Goal: Task Accomplishment & Management: Use online tool/utility

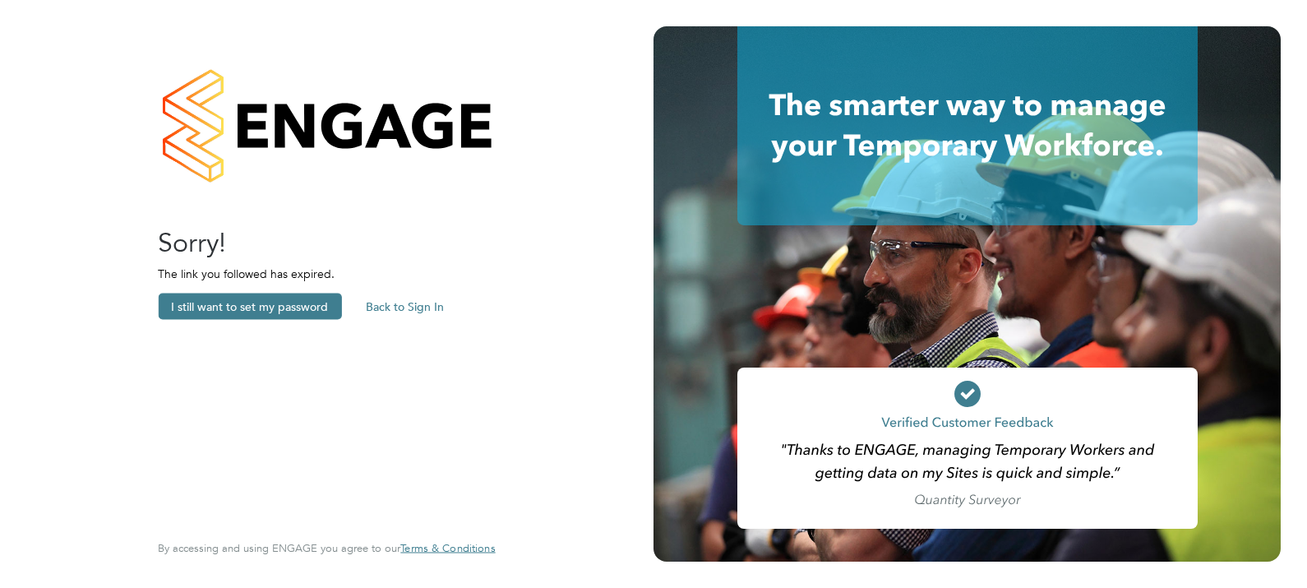
click at [391, 303] on button "Back to Sign In" at bounding box center [405, 306] width 104 height 26
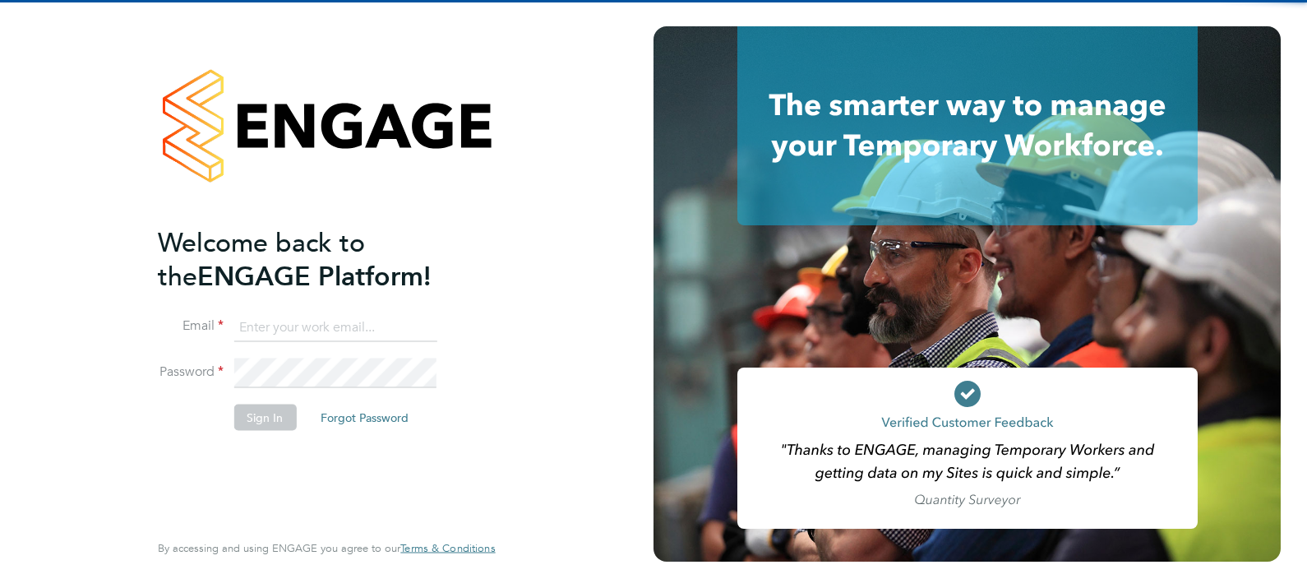
type input "Daniel.Proudfoot@search.co.uk"
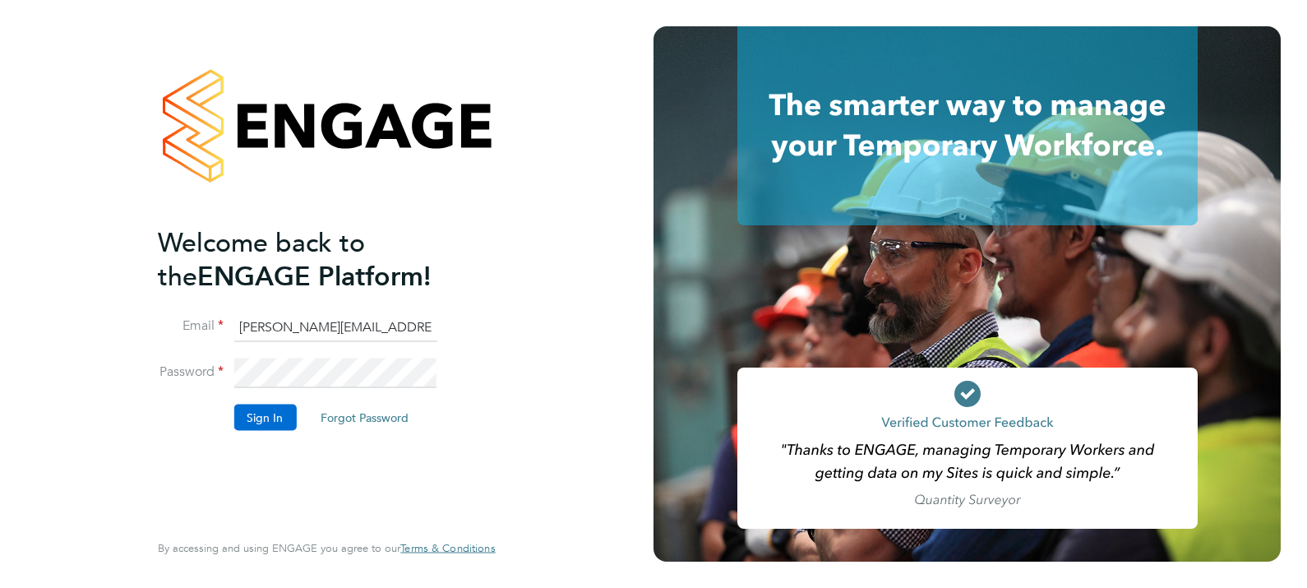
click at [268, 414] on button "Sign In" at bounding box center [264, 417] width 62 height 26
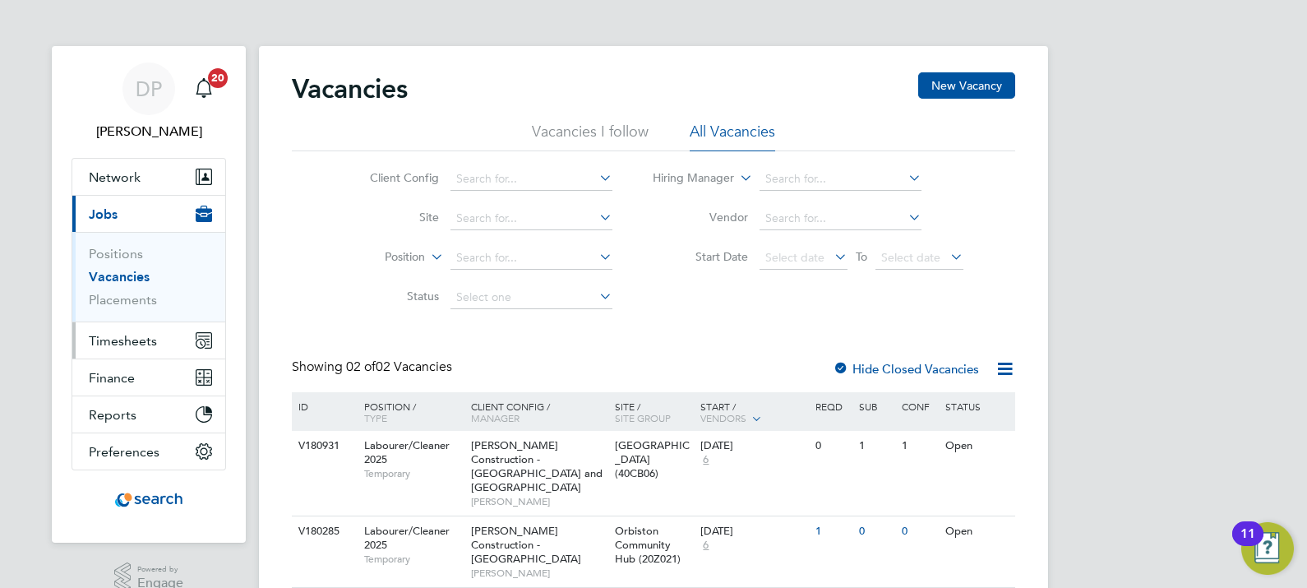
click at [124, 334] on span "Timesheets" at bounding box center [123, 341] width 68 height 16
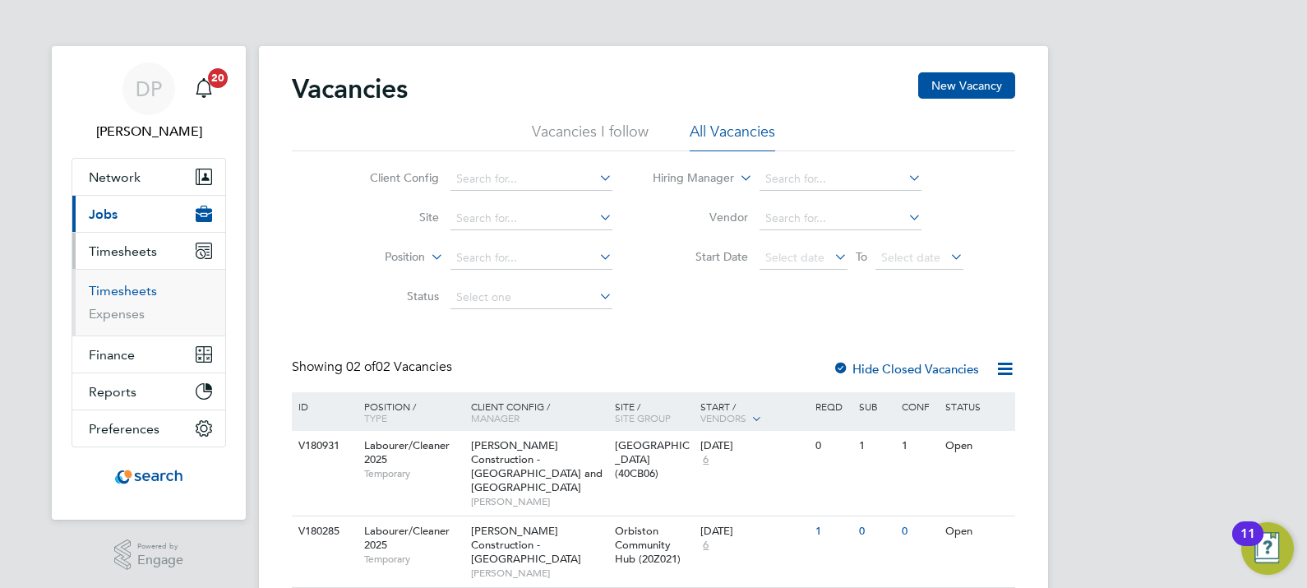
click at [133, 284] on link "Timesheets" at bounding box center [123, 291] width 68 height 16
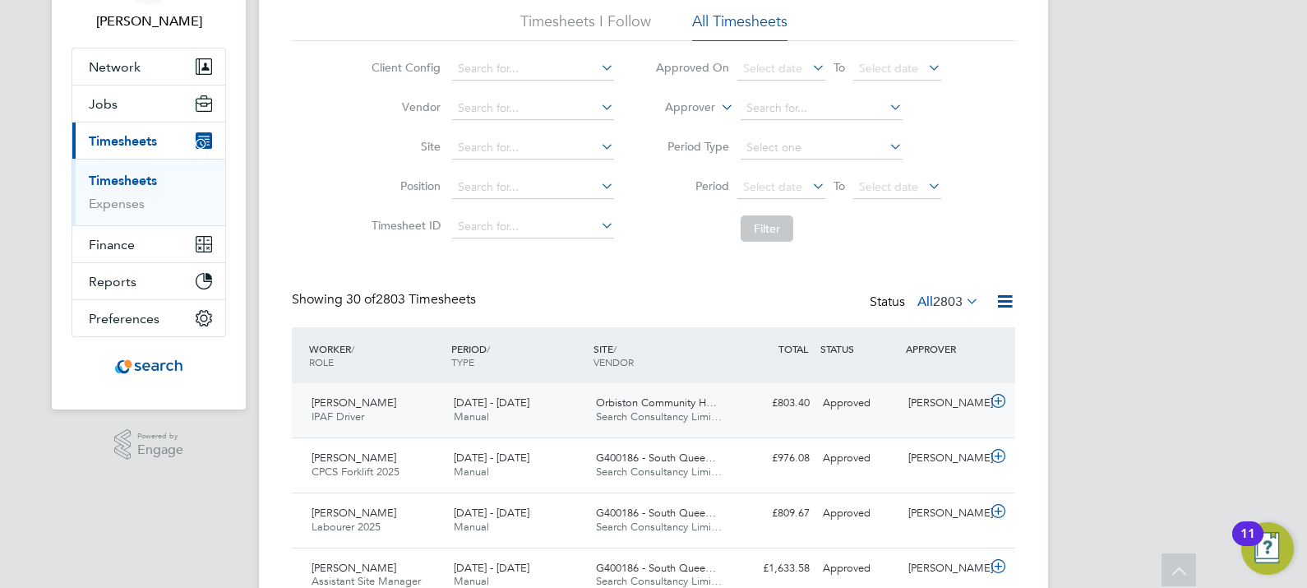
click at [583, 413] on div "13 - 19 Sep 2025 Manual" at bounding box center [518, 410] width 142 height 41
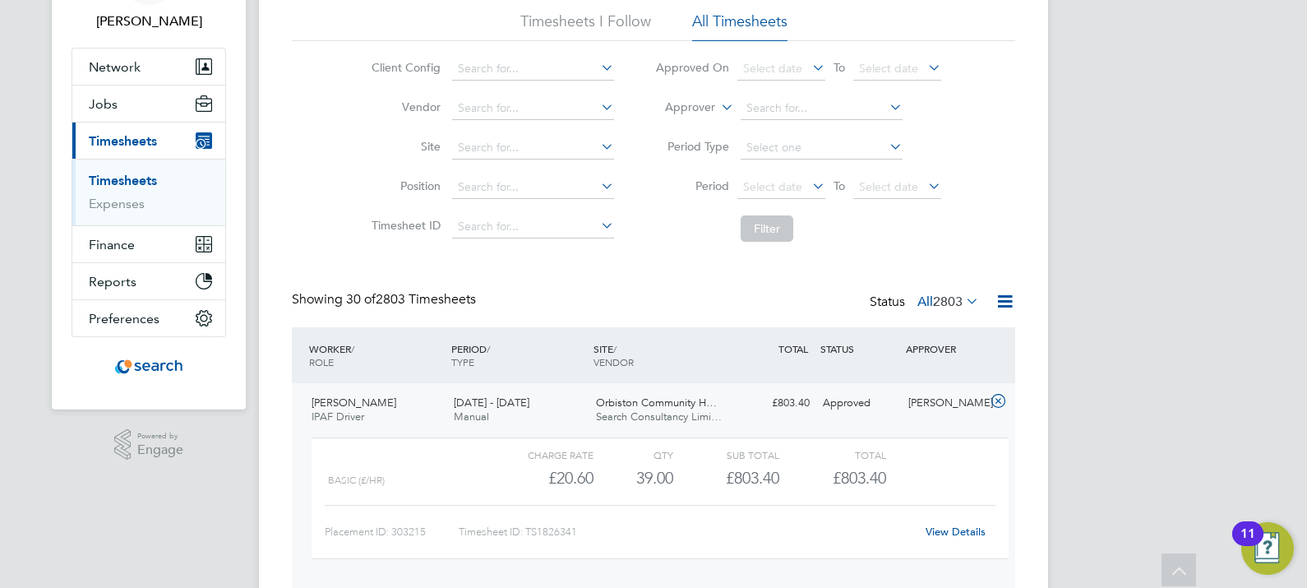
click at [943, 523] on div "View Details" at bounding box center [955, 532] width 81 height 26
click at [949, 530] on link "View Details" at bounding box center [956, 532] width 60 height 14
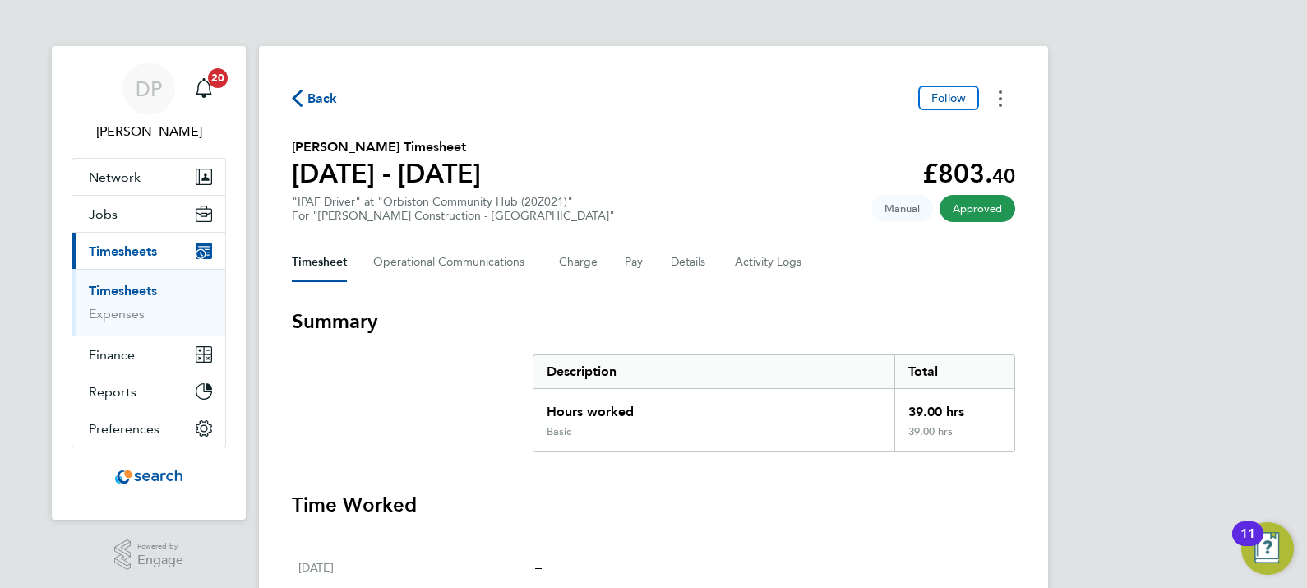
click at [994, 101] on button "Timesheets Menu" at bounding box center [1001, 98] width 30 height 25
click at [917, 133] on link "Download timesheet" at bounding box center [916, 134] width 197 height 33
